Goal: Information Seeking & Learning: Learn about a topic

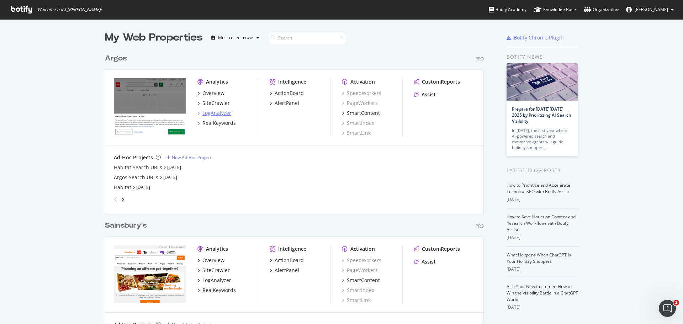
click at [205, 111] on div "LogAnalyzer" at bounding box center [216, 113] width 29 height 7
click at [213, 103] on div "SiteCrawler" at bounding box center [215, 103] width 27 height 7
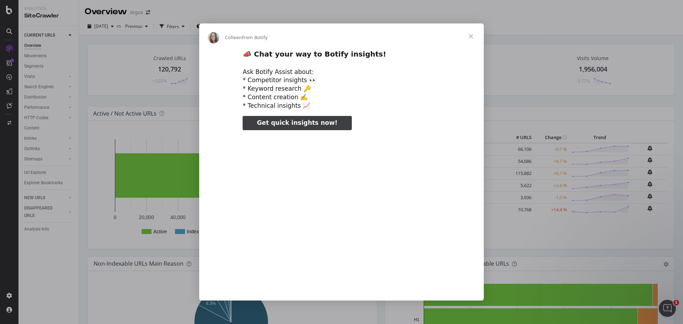
click at [474, 31] on span "Close" at bounding box center [471, 36] width 26 height 26
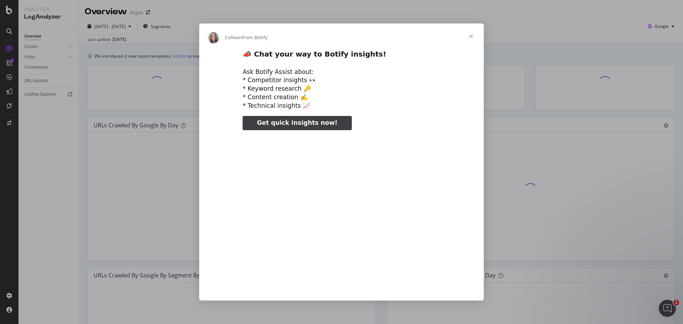
click at [473, 38] on span "Close" at bounding box center [471, 36] width 26 height 26
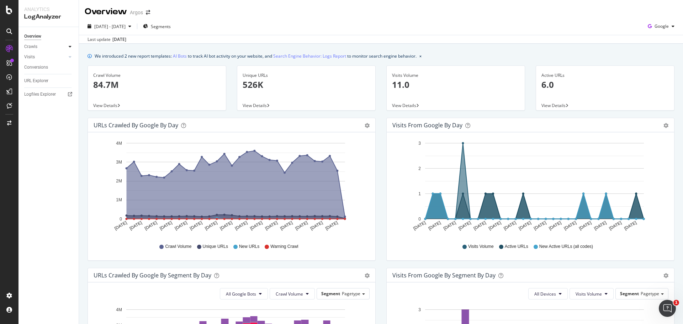
click at [68, 45] on div at bounding box center [70, 46] width 7 height 7
click at [56, 53] on div "Daily Distribution" at bounding box center [43, 56] width 33 height 7
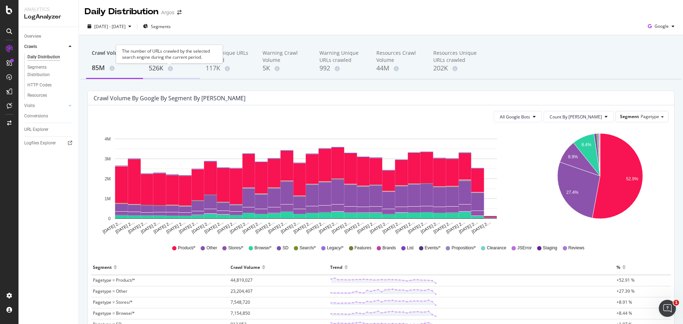
click at [167, 64] on div "526K" at bounding box center [172, 68] width 46 height 9
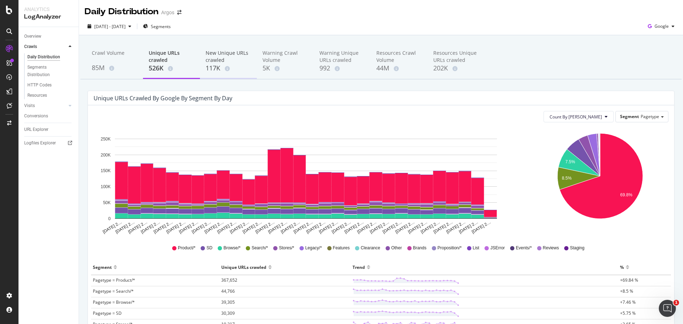
click at [220, 60] on div "New Unique URLs crawled" at bounding box center [229, 56] width 46 height 14
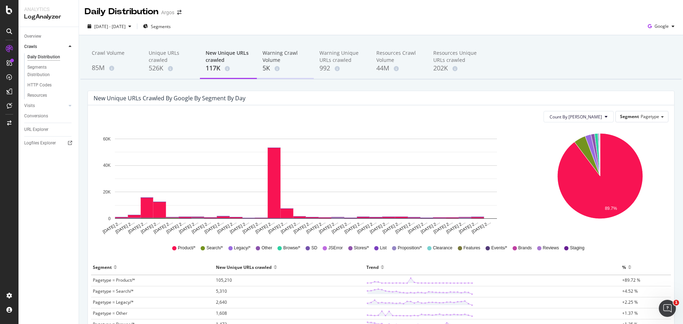
click at [287, 60] on div "Warning Crawl Volume" at bounding box center [286, 56] width 46 height 14
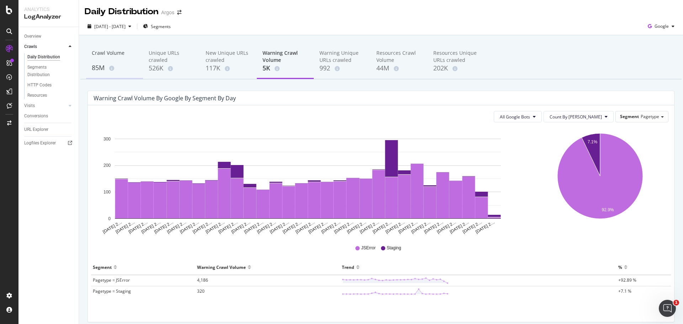
click at [101, 67] on div "85M" at bounding box center [115, 67] width 46 height 9
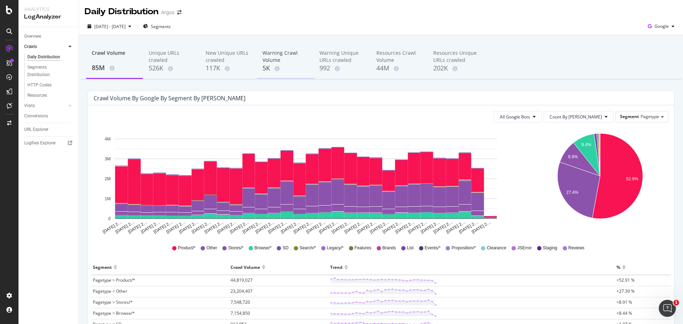
click at [285, 57] on div "Warning Crawl Volume" at bounding box center [286, 56] width 46 height 14
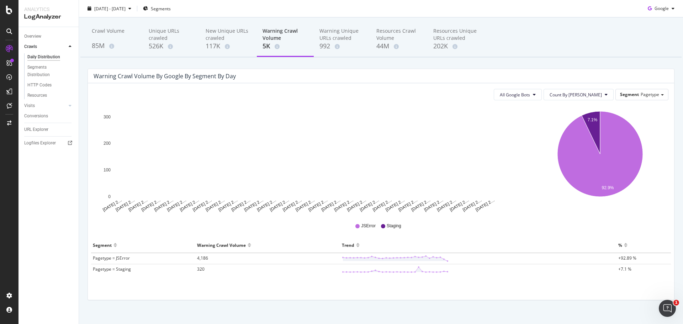
scroll to position [30, 0]
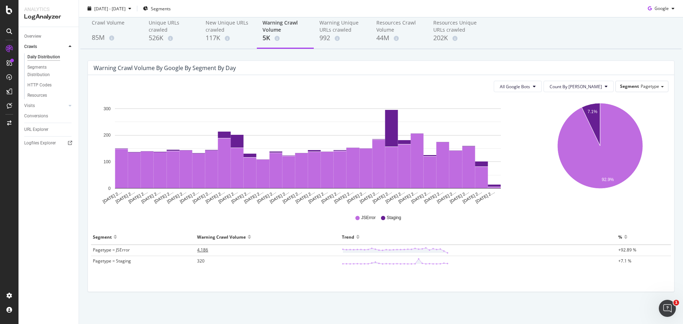
click at [201, 251] on span "4,186" at bounding box center [202, 250] width 11 height 6
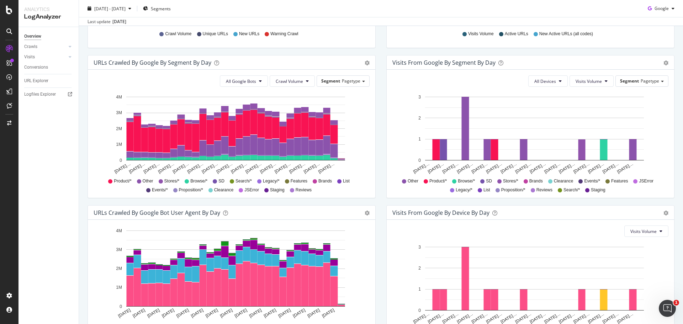
scroll to position [213, 0]
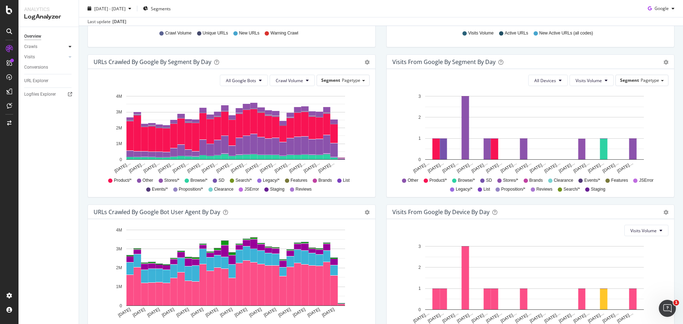
click at [69, 46] on icon at bounding box center [70, 46] width 3 height 4
click at [42, 82] on div "HTTP Codes" at bounding box center [39, 84] width 24 height 7
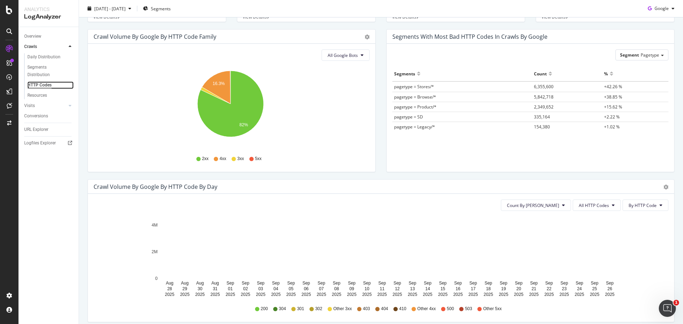
scroll to position [107, 0]
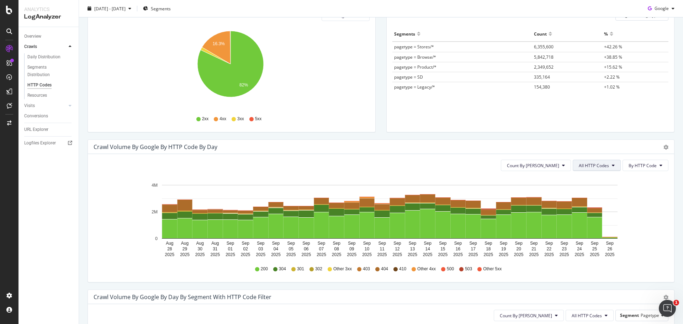
click at [604, 165] on span "All HTTP Codes" at bounding box center [594, 166] width 30 height 6
click at [581, 244] on span "5xx family" at bounding box center [593, 245] width 36 height 6
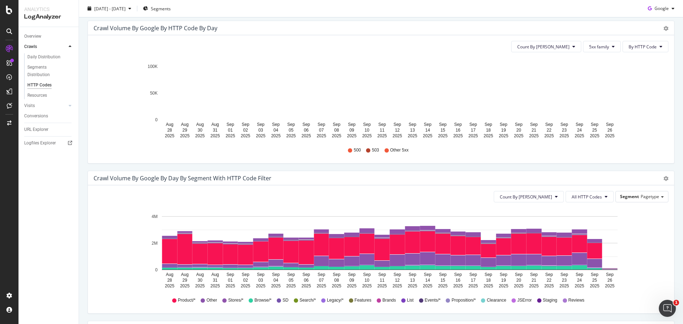
scroll to position [213, 0]
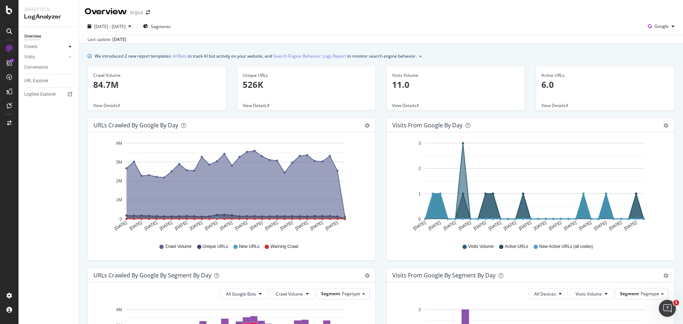
click at [71, 44] on icon at bounding box center [70, 46] width 3 height 4
click at [47, 58] on div "Daily Distribution" at bounding box center [43, 56] width 33 height 7
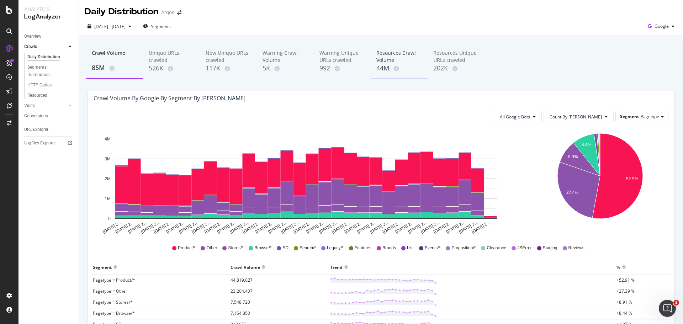
click at [391, 51] on div "Resources Crawl Volume" at bounding box center [399, 56] width 46 height 14
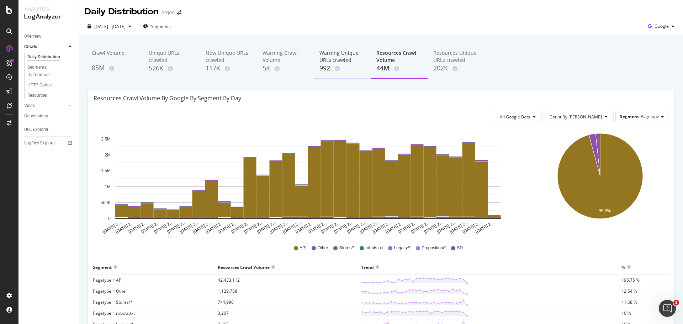
click at [342, 58] on div "Warning Unique URLs crawled" at bounding box center [343, 56] width 46 height 14
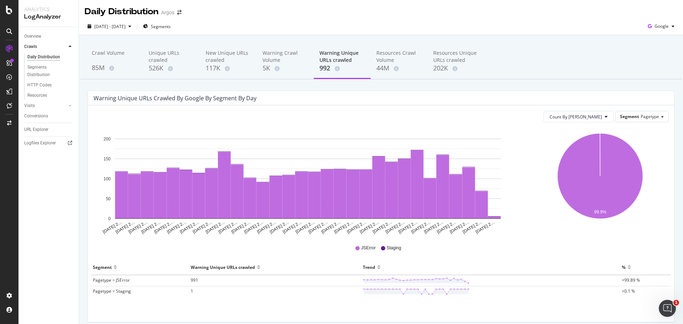
drag, startPoint x: 192, startPoint y: 279, endPoint x: 86, endPoint y: 205, distance: 129.1
click at [84, 204] on div "Warning Unique URLs crawled by google by Segment by Day Count By Day Segment Pa…" at bounding box center [381, 210] width 598 height 239
click at [194, 278] on span "991" at bounding box center [194, 280] width 7 height 6
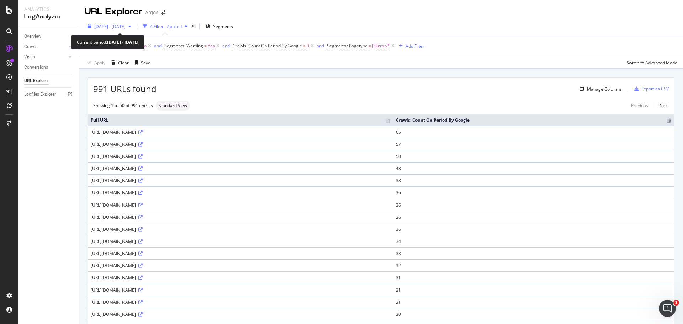
click at [126, 24] on span "[DATE] - [DATE]" at bounding box center [109, 26] width 31 height 6
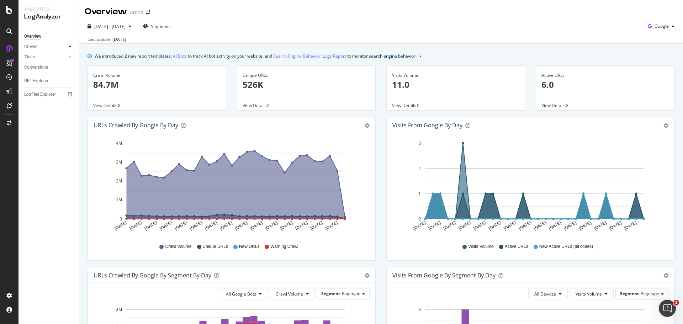
click at [69, 47] on icon at bounding box center [70, 46] width 3 height 4
click at [44, 69] on div "Segments Distribution" at bounding box center [46, 71] width 39 height 15
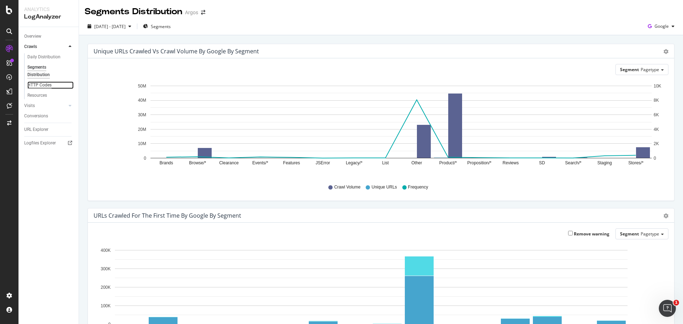
click at [44, 82] on div "HTTP Codes" at bounding box center [39, 84] width 24 height 7
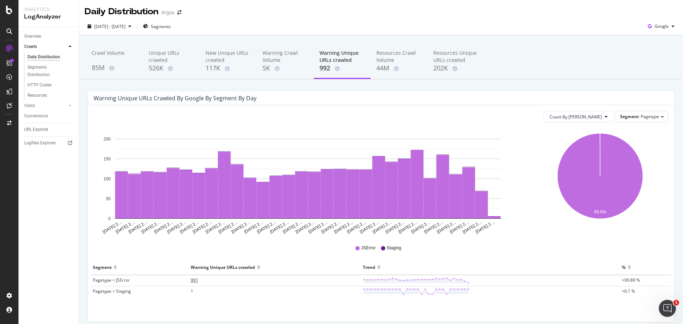
click at [192, 281] on span "991" at bounding box center [194, 280] width 7 height 6
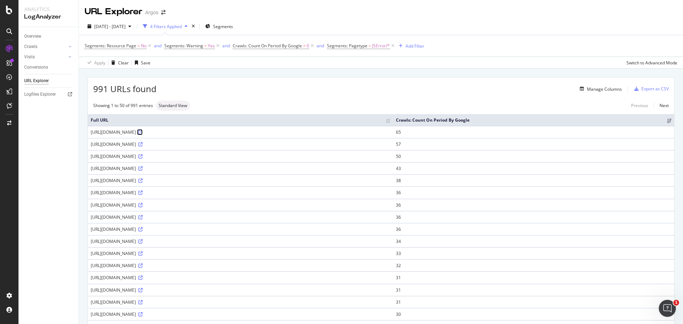
click at [143, 132] on icon at bounding box center [140, 132] width 4 height 4
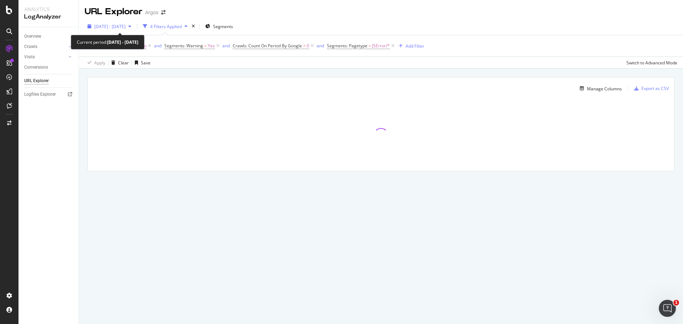
click at [134, 28] on div "button" at bounding box center [130, 26] width 9 height 4
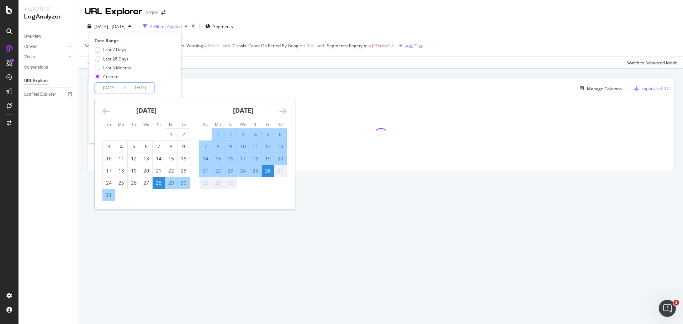
click at [129, 89] on input "[DATE]" at bounding box center [140, 88] width 28 height 10
click at [257, 169] on div "25" at bounding box center [255, 170] width 12 height 7
type input "[DATE]"
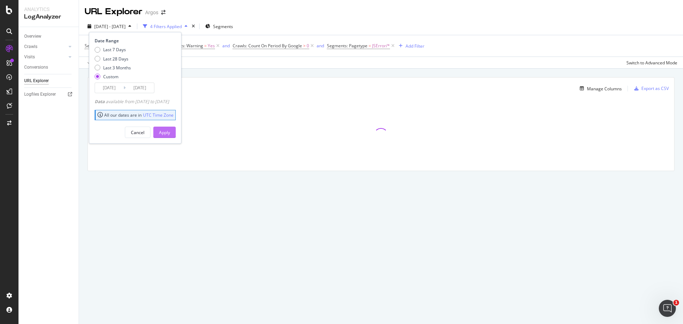
click at [176, 135] on button "Apply" at bounding box center [164, 132] width 22 height 11
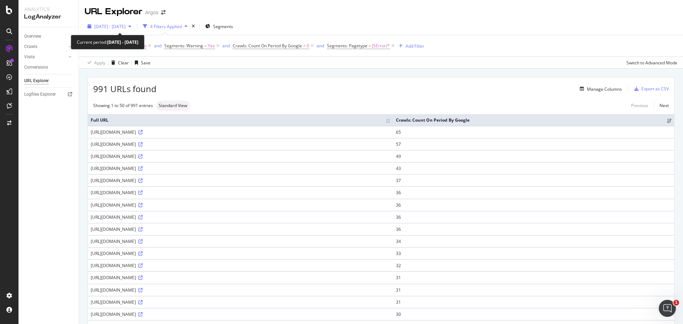
click at [126, 25] on span "2025 Aug. 28th - Sep. 25th" at bounding box center [109, 26] width 31 height 6
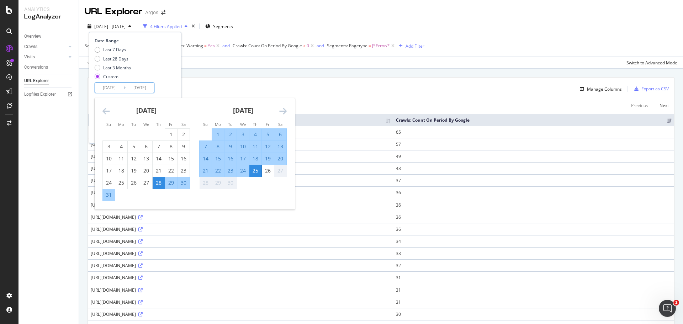
click at [110, 86] on input "2025/08/28" at bounding box center [109, 88] width 28 height 10
click at [255, 172] on div "25" at bounding box center [255, 170] width 12 height 7
type input "2025/09/25"
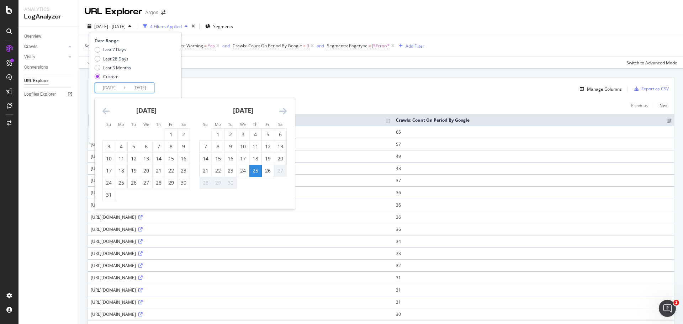
click at [257, 172] on div "25" at bounding box center [255, 170] width 12 height 7
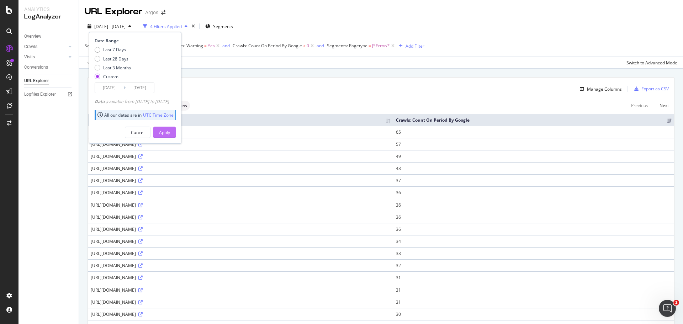
click at [170, 133] on div "Apply" at bounding box center [164, 133] width 11 height 6
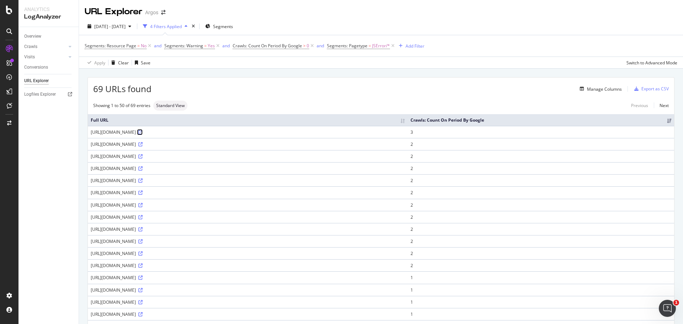
click at [143, 131] on icon at bounding box center [140, 132] width 4 height 4
